Goal: Check status: Check status

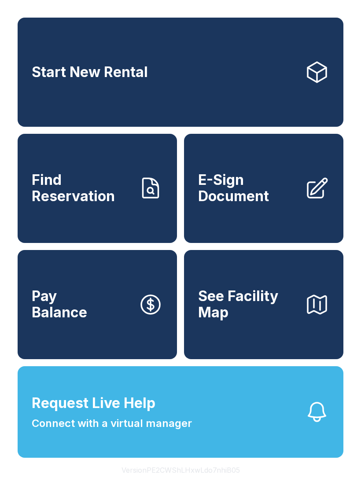
click at [104, 181] on link "Find Reservation" at bounding box center [97, 188] width 159 height 109
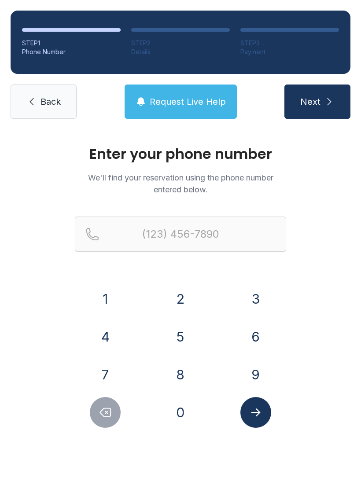
click at [183, 292] on button "2" at bounding box center [180, 299] width 31 height 31
click at [114, 332] on button "4" at bounding box center [105, 337] width 31 height 31
click at [181, 373] on button "8" at bounding box center [180, 374] width 31 height 31
click at [259, 296] on button "3" at bounding box center [255, 299] width 31 height 31
click at [112, 301] on button "1" at bounding box center [105, 299] width 31 height 31
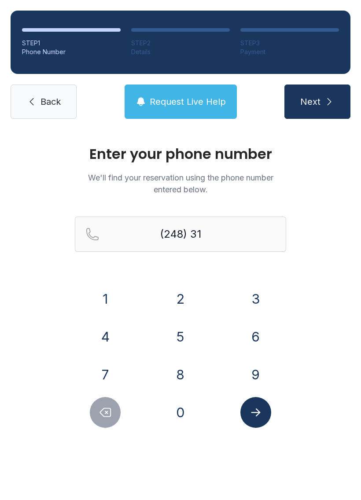
click at [192, 371] on button "8" at bounding box center [180, 374] width 31 height 31
click at [190, 369] on button "8" at bounding box center [180, 374] width 31 height 31
click at [189, 298] on button "2" at bounding box center [180, 299] width 31 height 31
click at [111, 374] on button "7" at bounding box center [105, 374] width 31 height 31
click at [261, 369] on button "9" at bounding box center [255, 374] width 31 height 31
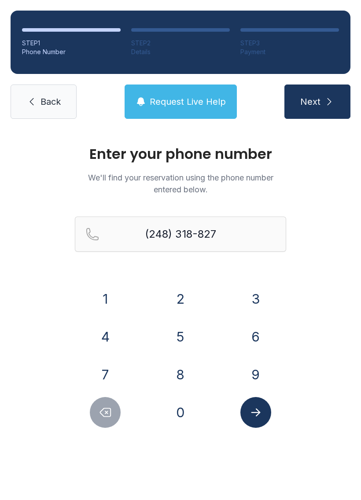
type input "[PHONE_NUMBER]"
click at [328, 95] on button "Next" at bounding box center [318, 102] width 66 height 34
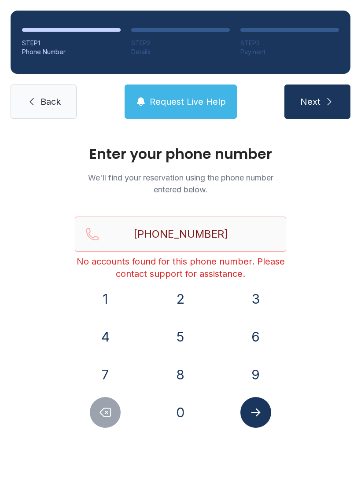
click at [263, 410] on button "Submit lookup form" at bounding box center [255, 412] width 31 height 31
click at [53, 103] on span "Back" at bounding box center [51, 102] width 20 height 12
